Goal: Download file/media

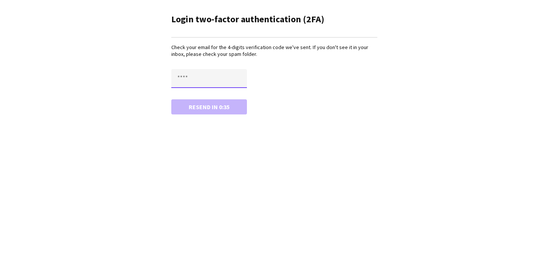
click at [206, 80] on input "text" at bounding box center [209, 78] width 76 height 19
type input "****"
click at [171, 99] on button "Confirm" at bounding box center [209, 106] width 76 height 15
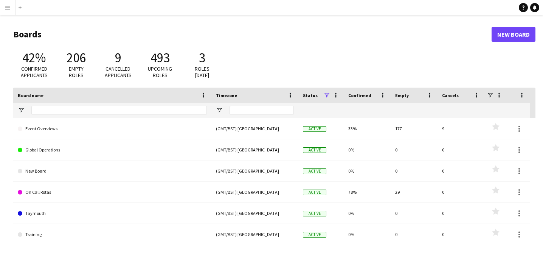
click at [9, 8] on app-icon "Menu" at bounding box center [8, 8] width 6 height 6
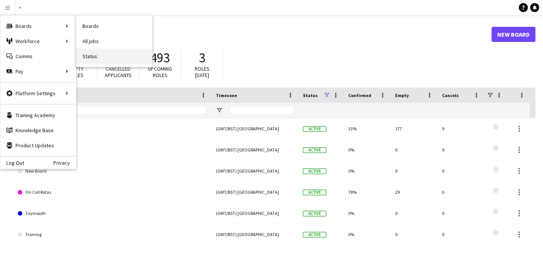
click at [86, 53] on link "Status" at bounding box center [114, 56] width 76 height 15
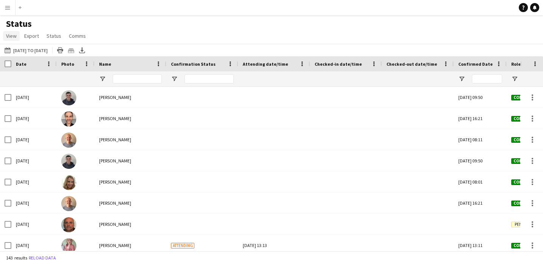
click at [13, 35] on span "View" at bounding box center [11, 36] width 11 height 7
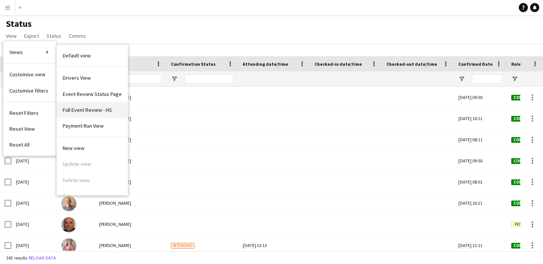
click at [75, 110] on span "Full Event Review - HS" at bounding box center [87, 110] width 49 height 7
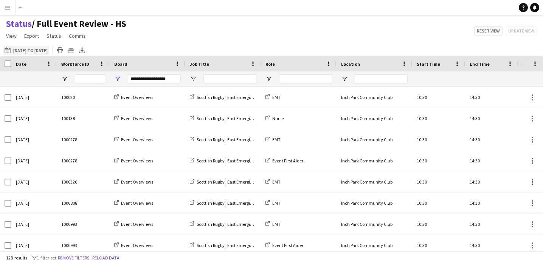
click at [31, 50] on button "[DATE] to [DATE] [DATE] to [DATE]" at bounding box center [26, 50] width 46 height 9
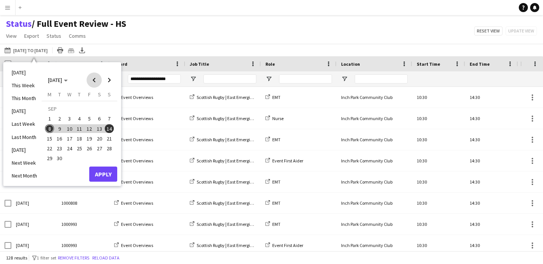
click at [94, 78] on span "Previous month" at bounding box center [94, 80] width 15 height 15
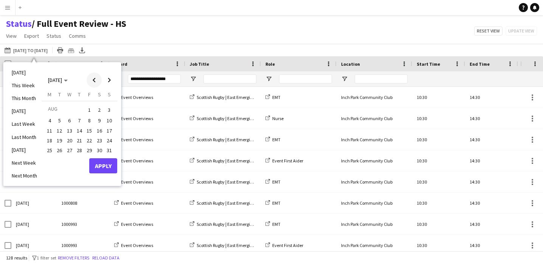
click at [94, 78] on span "Previous month" at bounding box center [94, 80] width 15 height 15
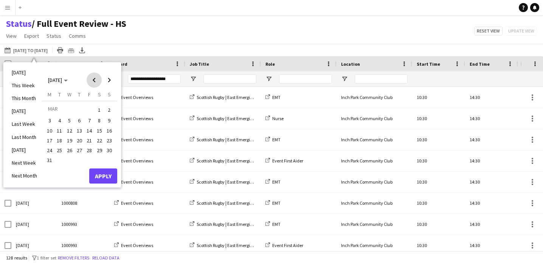
click at [94, 78] on span "Previous month" at bounding box center [94, 80] width 15 height 15
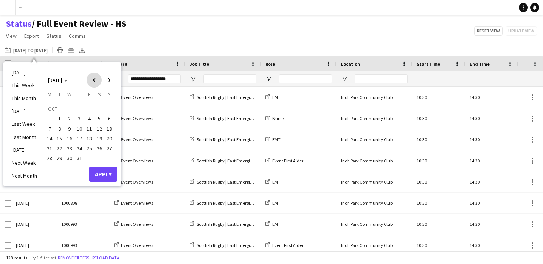
click at [94, 78] on span "Previous month" at bounding box center [94, 80] width 15 height 15
click at [78, 110] on span "1" at bounding box center [79, 110] width 9 height 11
click at [109, 79] on span "Next month" at bounding box center [109, 80] width 15 height 15
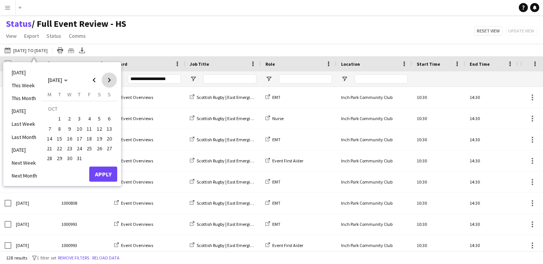
click at [109, 79] on span "Next month" at bounding box center [109, 80] width 15 height 15
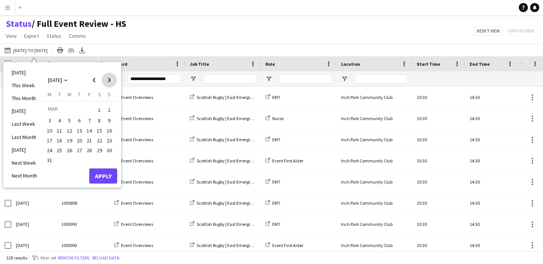
click at [109, 79] on span "Next month" at bounding box center [109, 80] width 15 height 15
click at [78, 158] on span "31" at bounding box center [79, 158] width 9 height 9
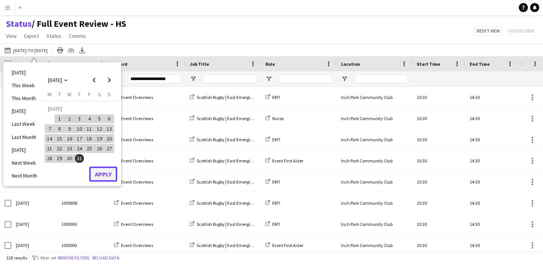
click at [104, 176] on button "Apply" at bounding box center [103, 174] width 28 height 15
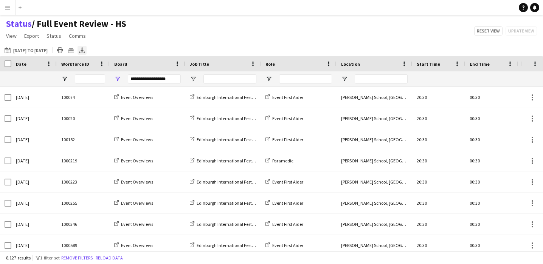
click at [84, 51] on icon at bounding box center [82, 49] width 3 height 5
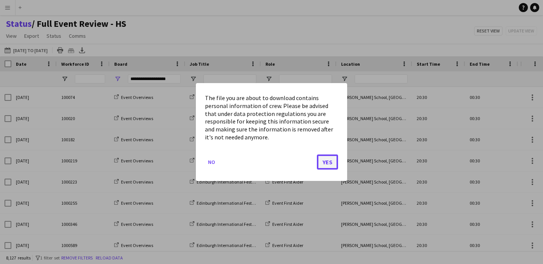
click at [330, 161] on button "Yes" at bounding box center [327, 162] width 21 height 15
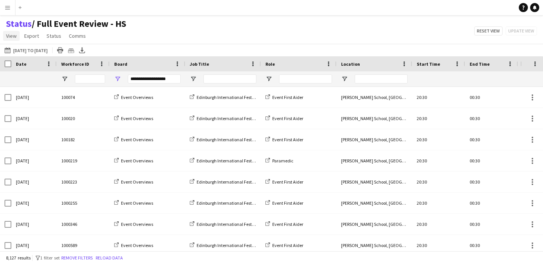
click at [13, 36] on span "View" at bounding box center [11, 36] width 11 height 7
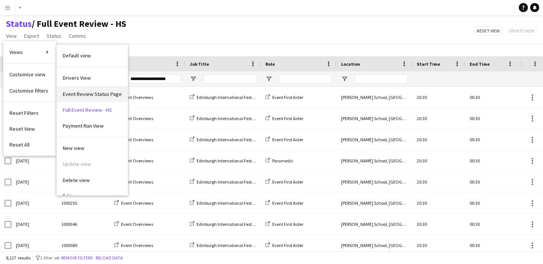
click at [88, 95] on span "Event Review Status Page" at bounding box center [92, 94] width 59 height 7
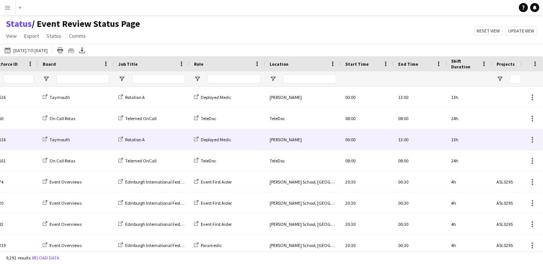
scroll to position [0, 96]
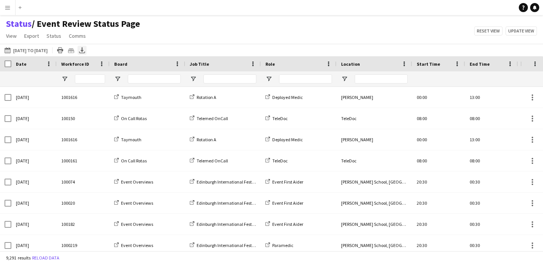
click at [84, 50] on icon at bounding box center [82, 49] width 3 height 5
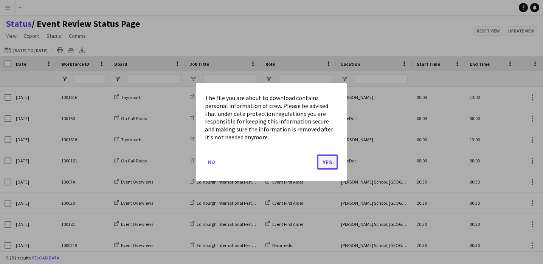
click at [329, 162] on button "Yes" at bounding box center [327, 162] width 21 height 15
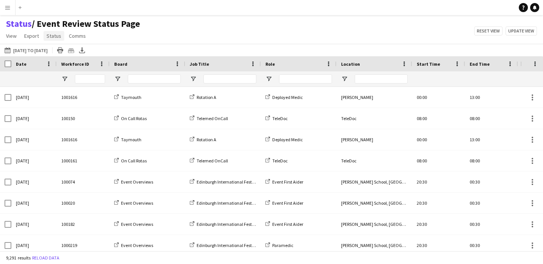
click at [51, 38] on span "Status" at bounding box center [54, 36] width 15 height 7
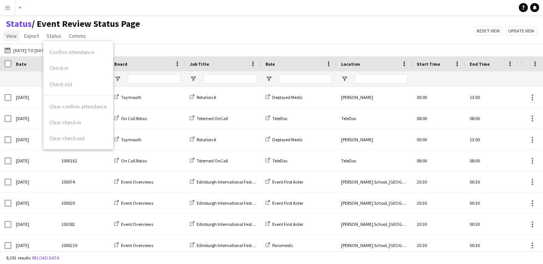
click at [11, 37] on span "View" at bounding box center [11, 36] width 11 height 7
